Goal: Check status

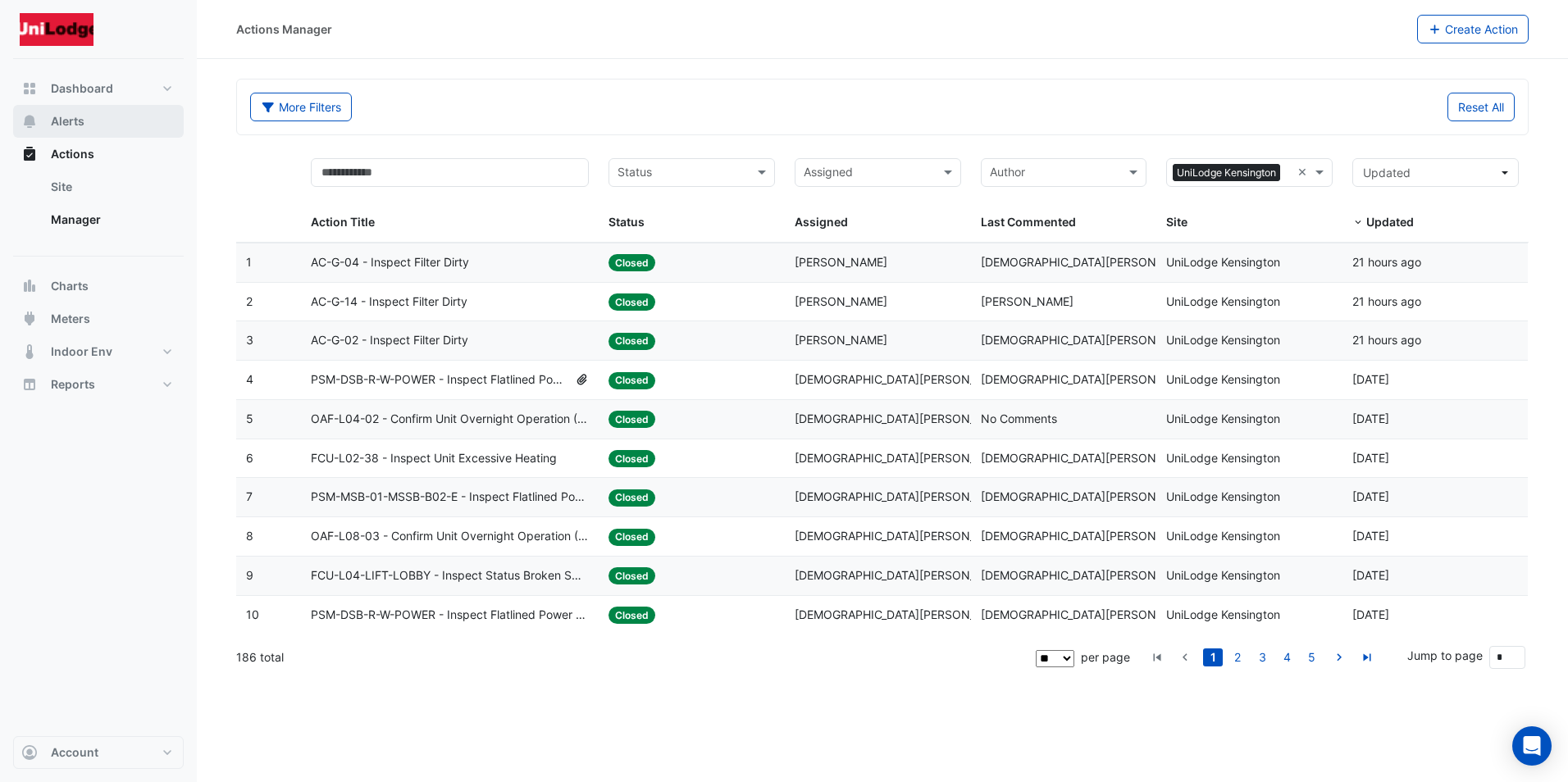
click at [78, 123] on span "Alerts" at bounding box center [68, 122] width 34 height 17
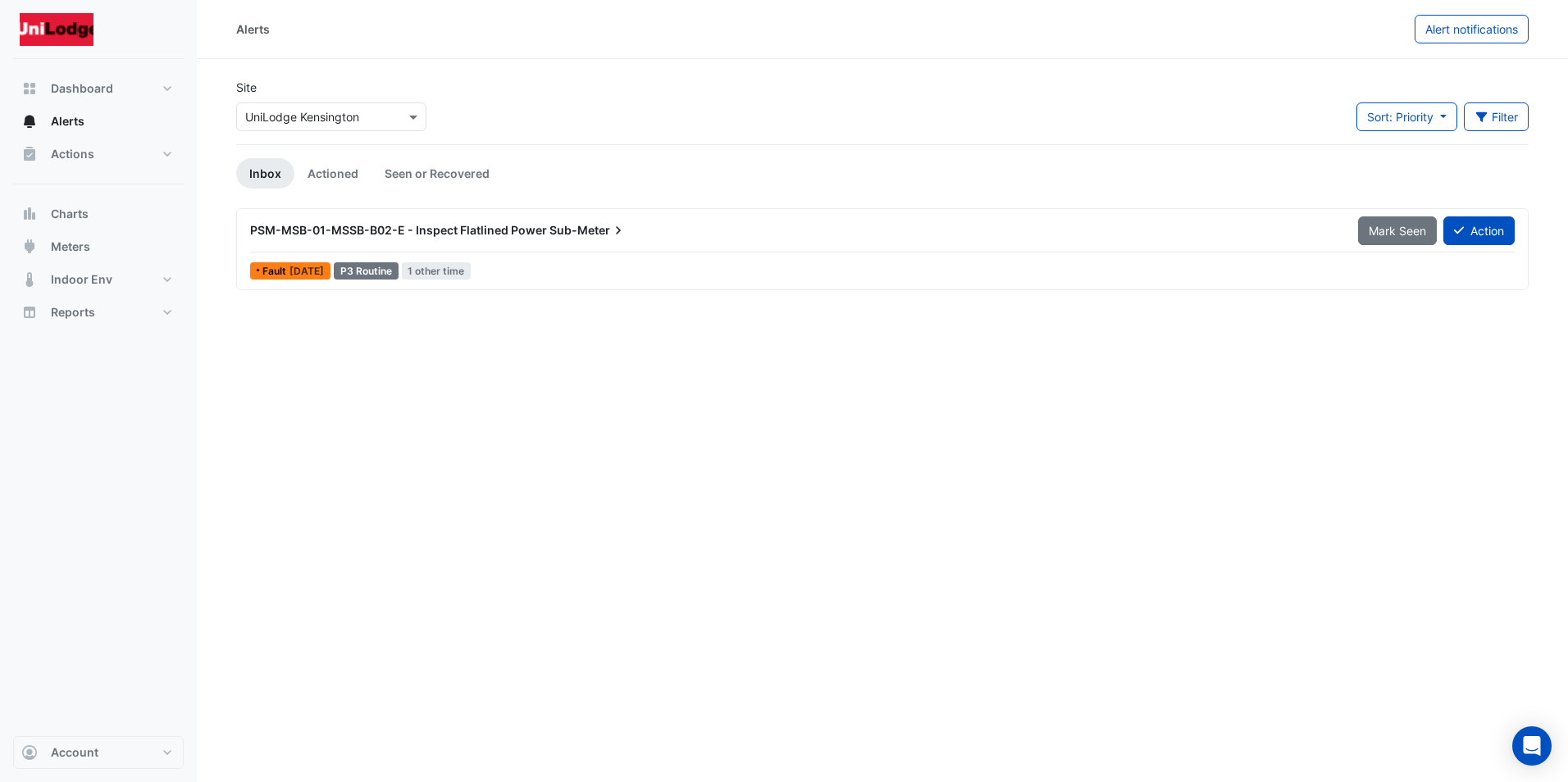
click at [303, 266] on span "[DATE]" at bounding box center [306, 271] width 34 height 13
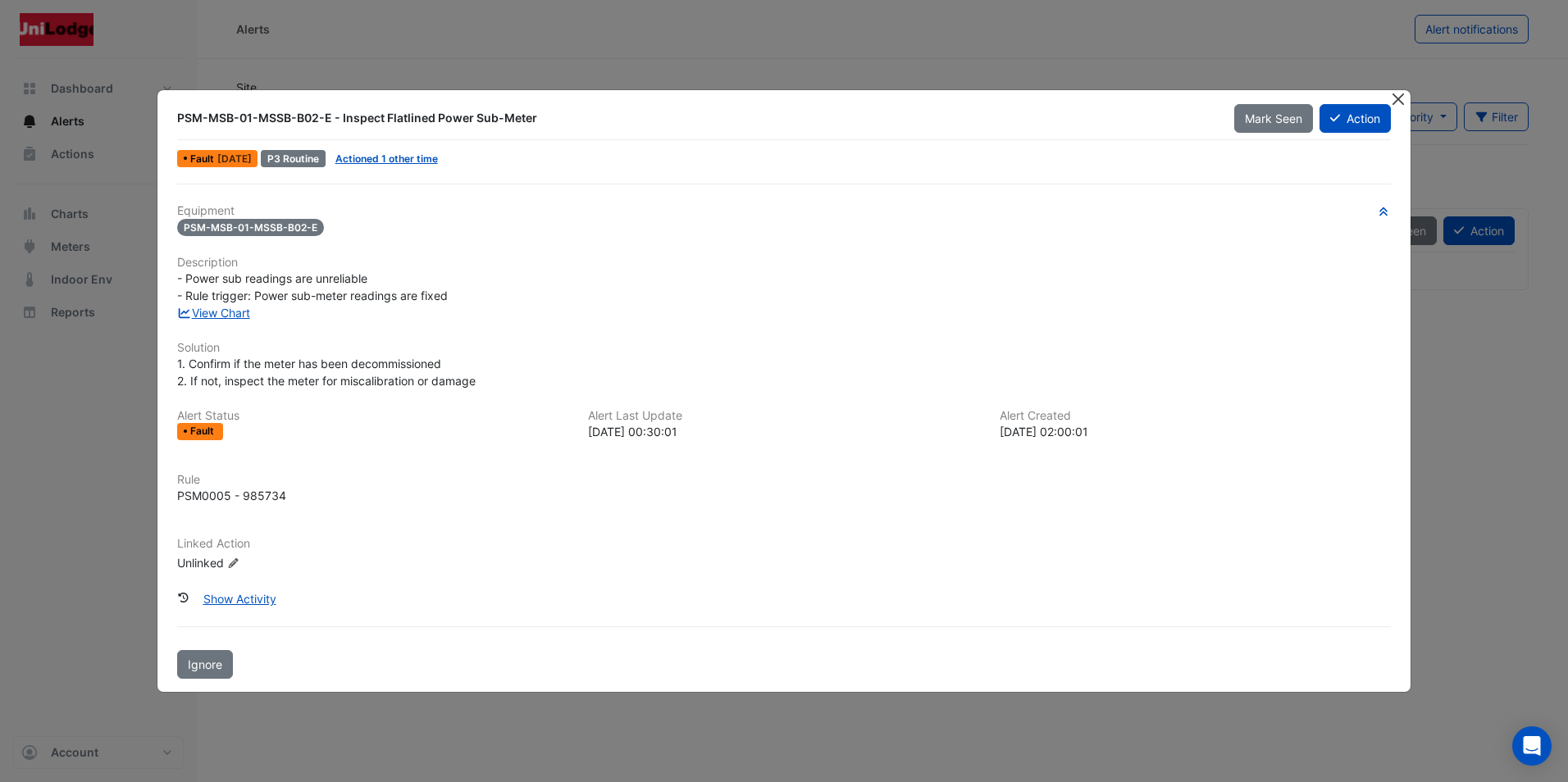
click at [1395, 97] on button "Close" at bounding box center [1398, 98] width 18 height 18
